Goal: Task Accomplishment & Management: Use online tool/utility

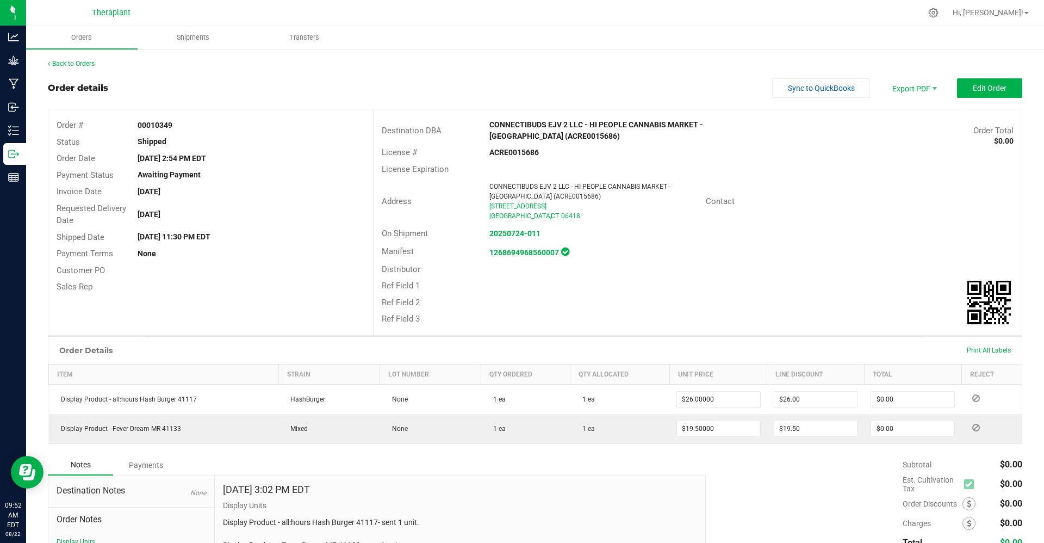
scroll to position [90, 0]
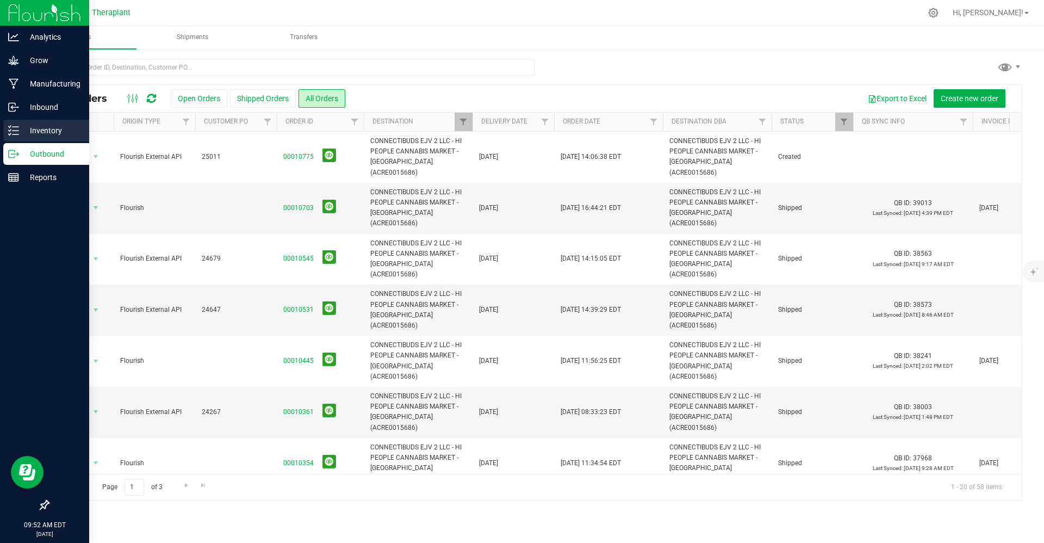
scroll to position [207, 0]
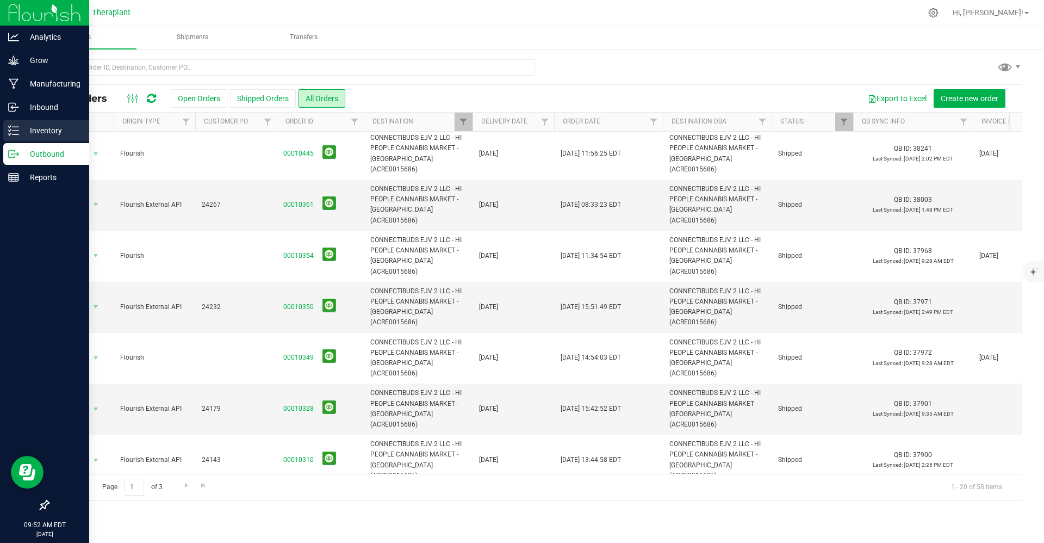
click at [11, 129] on icon at bounding box center [10, 130] width 2 height 2
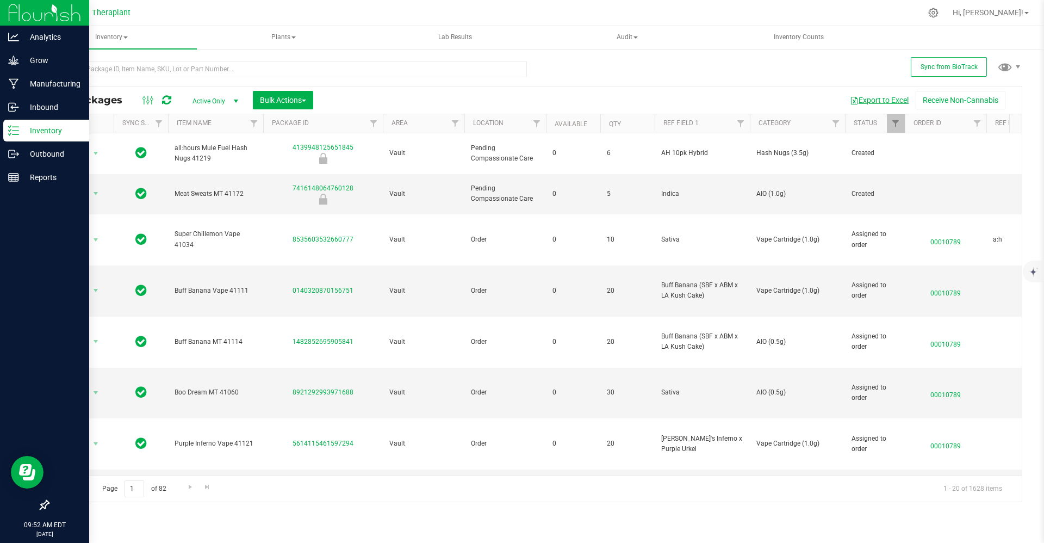
click at [884, 97] on button "Export to Excel" at bounding box center [879, 100] width 73 height 18
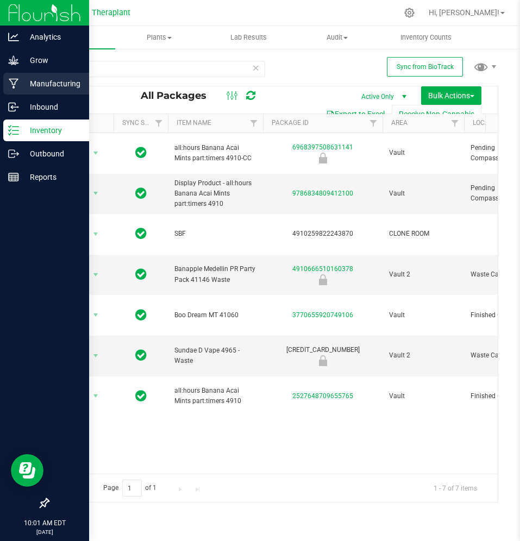
click at [23, 82] on p "Manufacturing" at bounding box center [51, 83] width 65 height 13
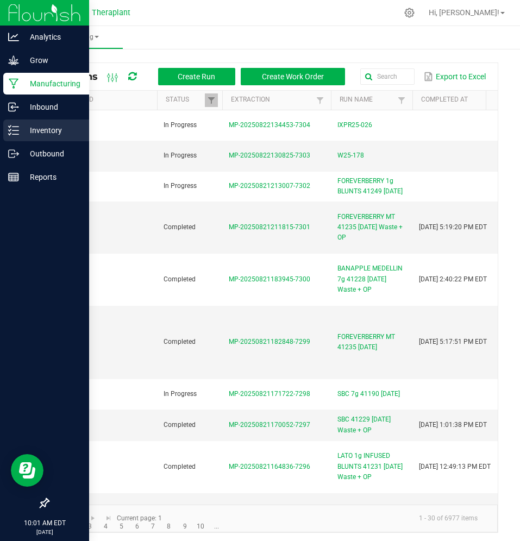
click at [25, 125] on p "Inventory" at bounding box center [51, 130] width 65 height 13
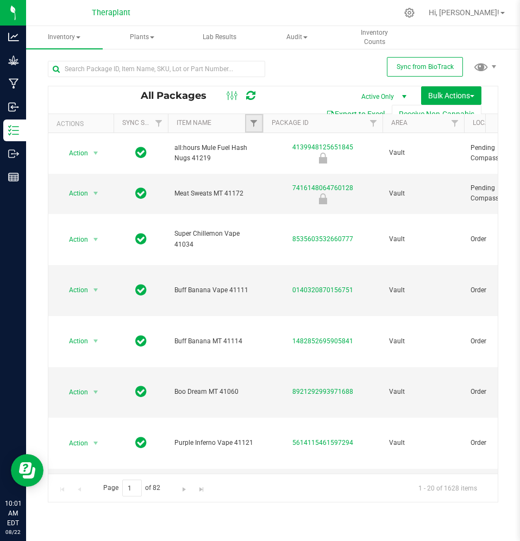
click at [251, 132] on link "Filter" at bounding box center [254, 123] width 18 height 18
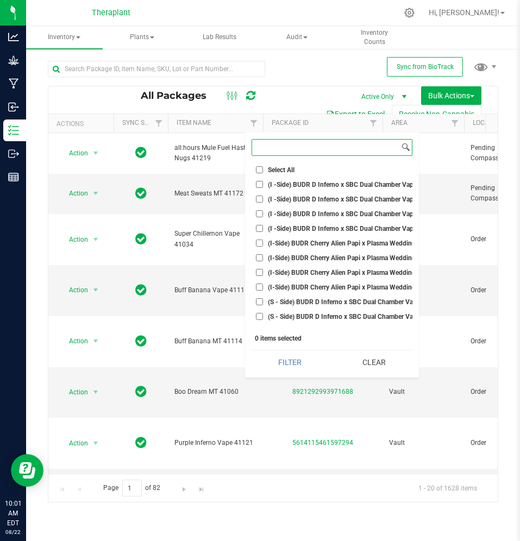
click at [283, 146] on input at bounding box center [325, 148] width 147 height 16
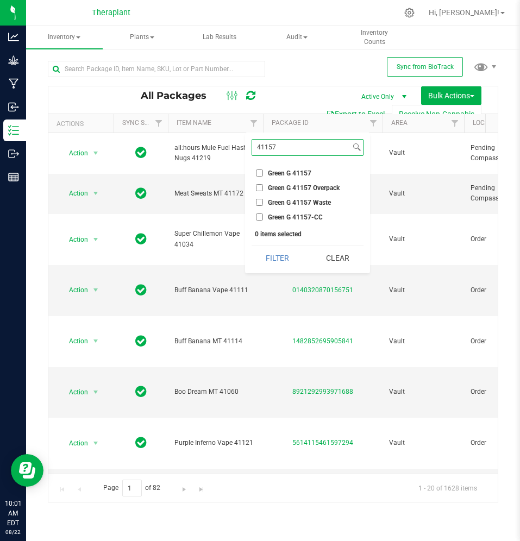
type input "41157"
click at [283, 175] on span "Green G 41157" at bounding box center [289, 173] width 43 height 7
click at [263, 175] on input "Green G 41157" at bounding box center [259, 173] width 7 height 7
checkbox input "true"
click at [279, 145] on input "41157" at bounding box center [301, 148] width 98 height 16
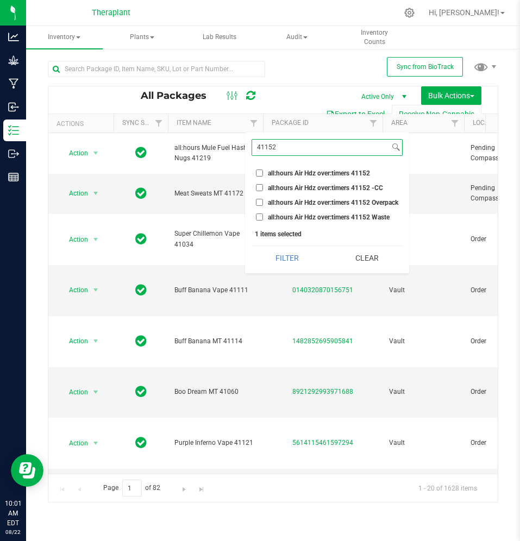
type input "41152"
click at [262, 172] on input "all:hours Air Hdz over:timers 41152" at bounding box center [259, 173] width 7 height 7
checkbox input "true"
click at [283, 136] on div "41152 Select All (I -Side) BUDR D Inferno x SBC Dual Chamber Vape 4803 (I -Side…" at bounding box center [327, 203] width 164 height 141
click at [282, 146] on input "41152" at bounding box center [321, 148] width 138 height 16
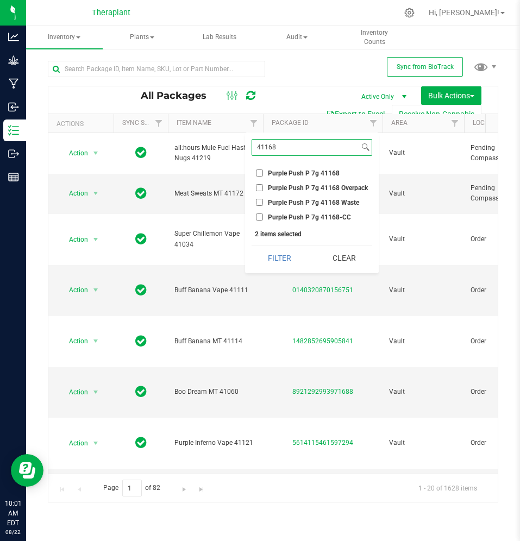
type input "41168"
click at [260, 174] on input "Purple Push P 7g 41168" at bounding box center [259, 173] width 7 height 7
checkbox input "true"
click at [299, 145] on input "41168" at bounding box center [305, 148] width 107 height 16
type input "41156"
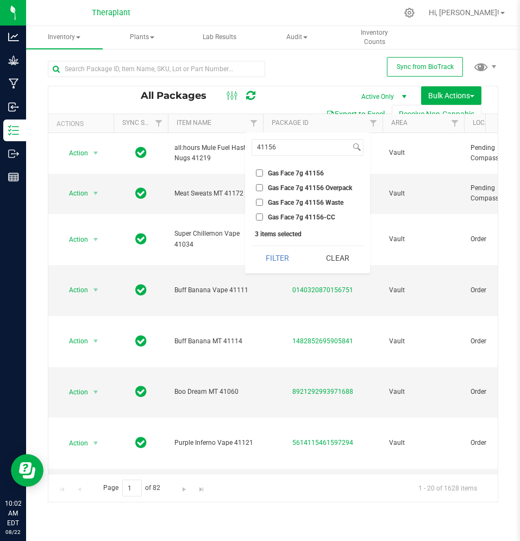
click at [259, 175] on input "Gas Face 7g 41156" at bounding box center [259, 173] width 7 height 7
checkbox input "true"
click at [291, 152] on input "41156" at bounding box center [301, 148] width 98 height 16
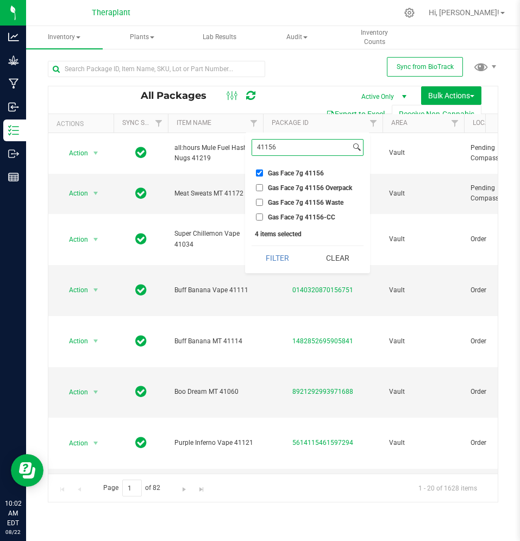
click at [302, 148] on input "41156" at bounding box center [301, 148] width 98 height 16
type input "41158"
click at [261, 173] on input "Green G 7g 41158" at bounding box center [259, 173] width 7 height 7
checkbox input "true"
click at [290, 253] on button "Filter" at bounding box center [278, 258] width 52 height 24
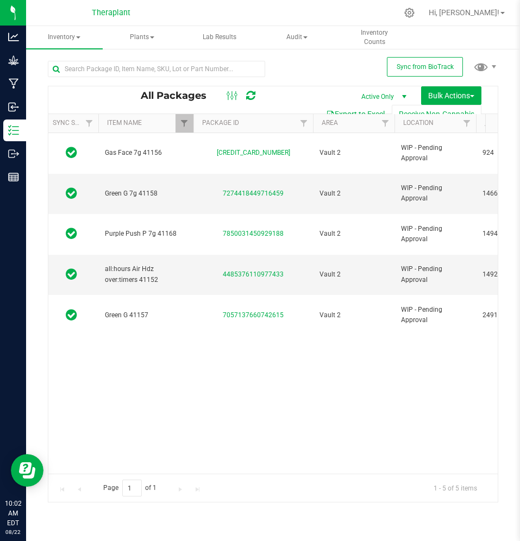
scroll to position [0, 68]
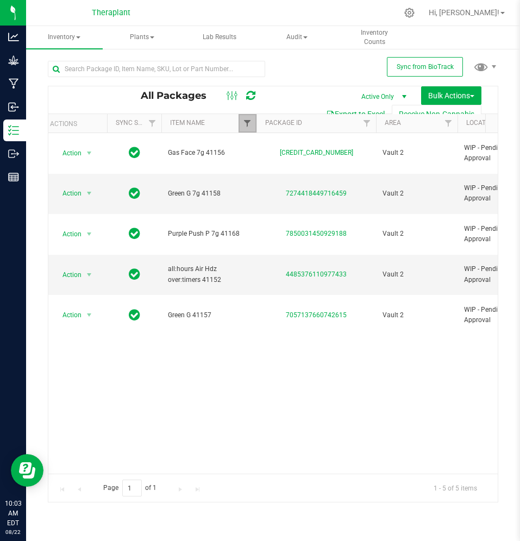
click at [247, 124] on span "Filter" at bounding box center [247, 123] width 9 height 9
click at [248, 119] on div at bounding box center [250, 123] width 5 height 19
click at [223, 313] on div "Action Action Adjust qty Create package Edit attributes Global inventory Locate…" at bounding box center [273, 303] width 450 height 341
